Goal: Transaction & Acquisition: Purchase product/service

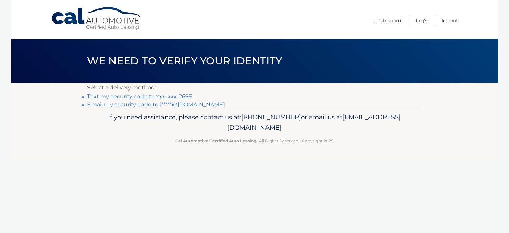
click at [183, 94] on link "Text my security code to xxx-xxx-2698" at bounding box center [140, 96] width 105 height 6
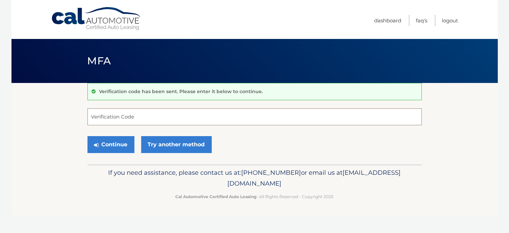
click at [170, 118] on input "Verification Code" at bounding box center [255, 116] width 335 height 17
type input "564752"
click at [121, 145] on button "Continue" at bounding box center [111, 144] width 47 height 17
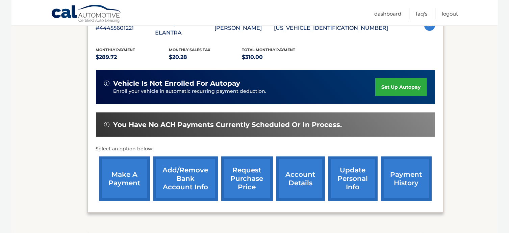
scroll to position [149, 0]
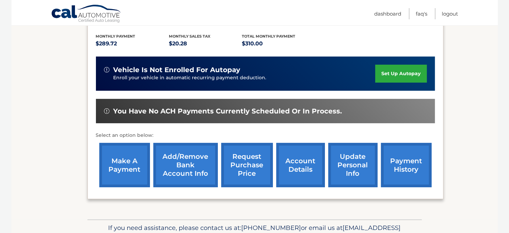
click at [121, 162] on link "make a payment" at bounding box center [124, 165] width 51 height 44
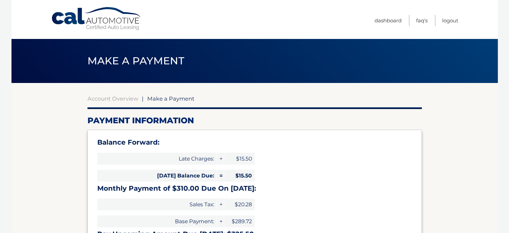
select select "MzMwZThmNGMtMTg5ZS00ZjkzLTllMmYtZWNlYzVjNTkyZTg1"
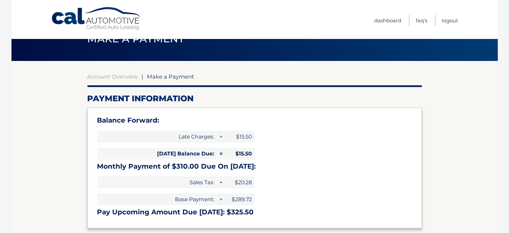
scroll to position [22, 0]
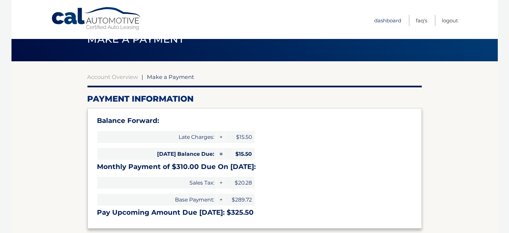
click at [381, 21] on link "Dashboard" at bounding box center [388, 20] width 27 height 11
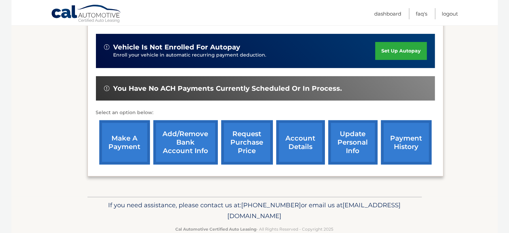
scroll to position [176, 0]
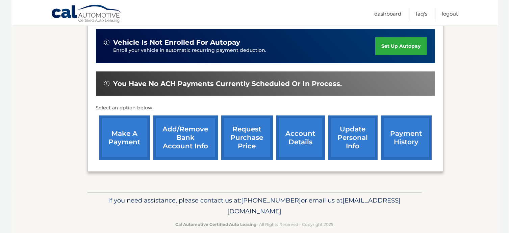
click at [297, 127] on link "account details" at bounding box center [301, 137] width 49 height 44
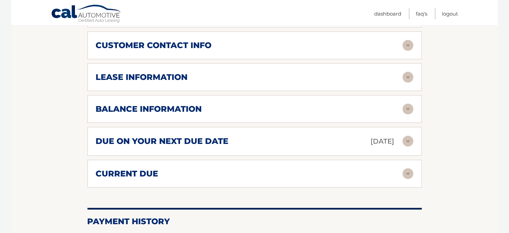
scroll to position [365, 0]
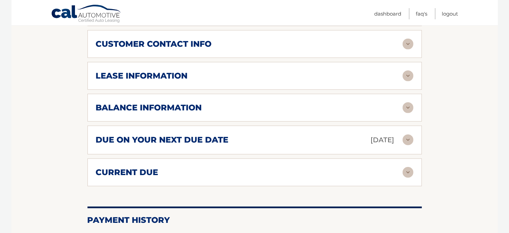
click at [405, 134] on img at bounding box center [408, 139] width 11 height 11
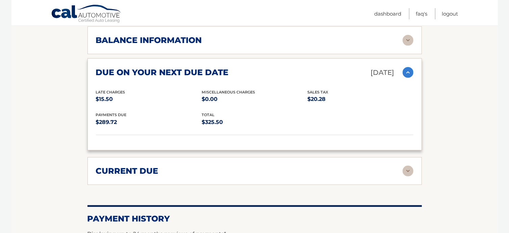
scroll to position [433, 0]
click at [407, 165] on img at bounding box center [408, 170] width 11 height 11
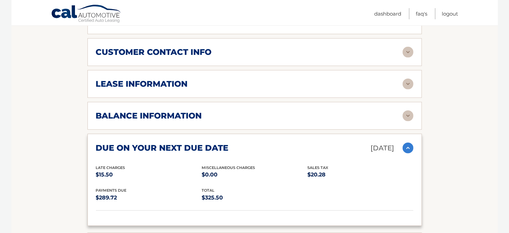
scroll to position [352, 0]
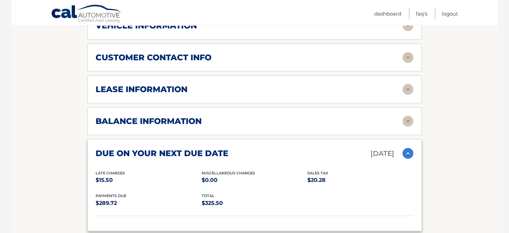
click at [408, 116] on img at bounding box center [408, 121] width 11 height 11
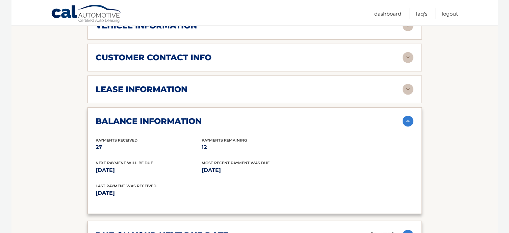
click at [407, 84] on img at bounding box center [408, 89] width 11 height 11
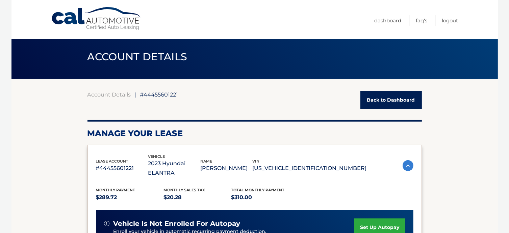
scroll to position [0, 0]
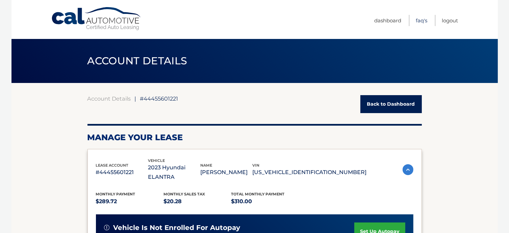
click at [425, 20] on link "FAQ's" at bounding box center [421, 20] width 11 height 11
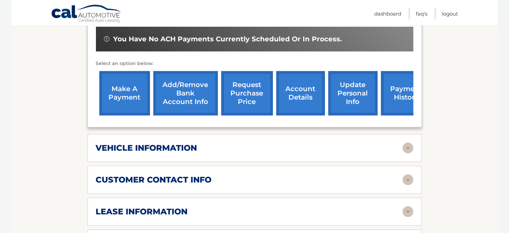
scroll to position [230, 0]
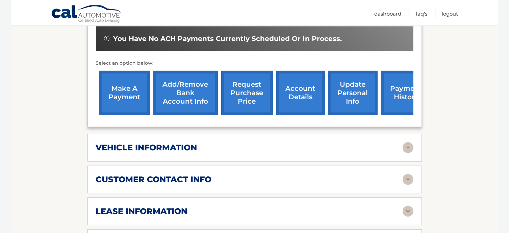
click at [111, 84] on link "make a payment" at bounding box center [124, 93] width 51 height 44
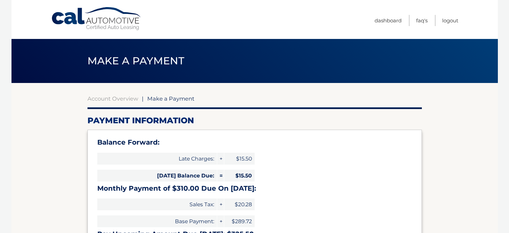
select select "MzMwZThmNGMtMTg5ZS00ZjkzLTllMmYtZWNlYzVjNTkyZTg1"
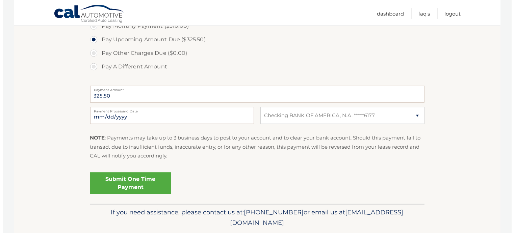
scroll to position [270, 0]
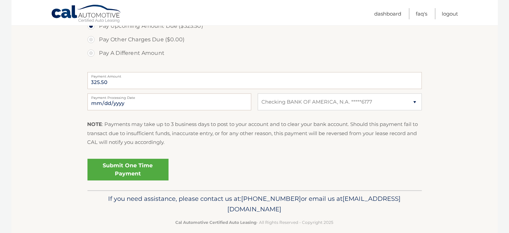
click at [147, 172] on link "Submit One Time Payment" at bounding box center [128, 170] width 81 height 22
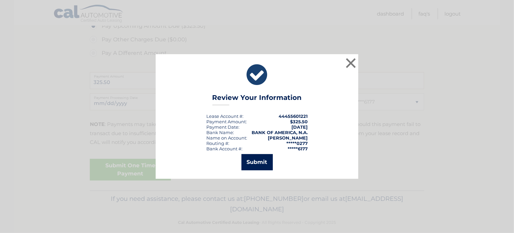
click at [258, 164] on button "Submit" at bounding box center [257, 162] width 31 height 16
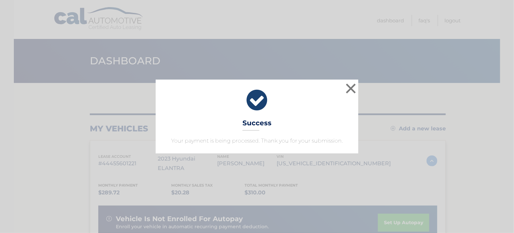
click at [258, 164] on div "× Success Your payment is being processed. Thank you for your submission. Loadi…" at bounding box center [257, 116] width 514 height 233
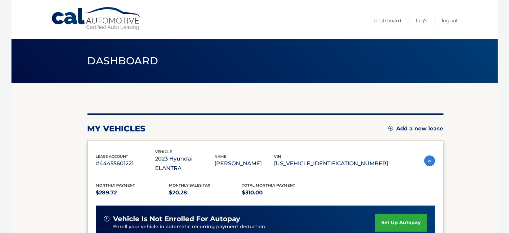
click at [455, 21] on link "Logout" at bounding box center [450, 20] width 16 height 11
